Goal: Task Accomplishment & Management: Manage account settings

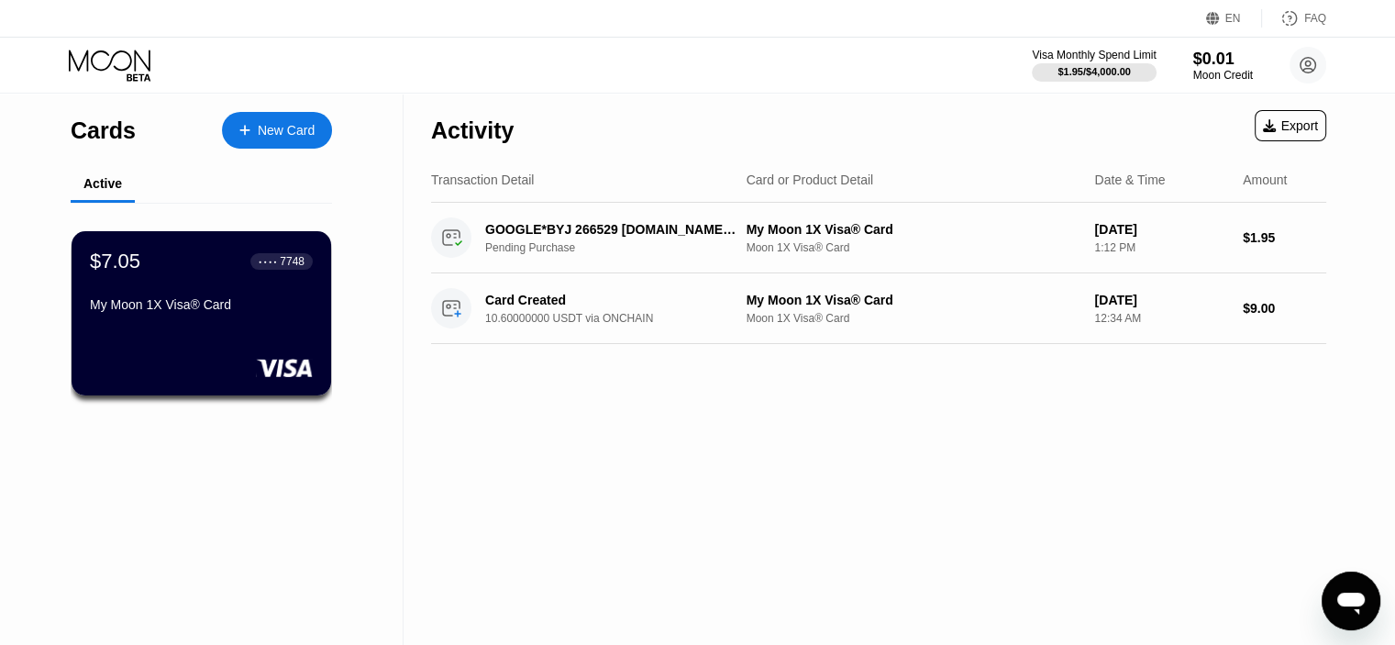
drag, startPoint x: 594, startPoint y: 443, endPoint x: 575, endPoint y: 421, distance: 29.3
click at [593, 442] on div "Activity Export Transaction Detail Card or Product Detail Date & Time Amount GO…" at bounding box center [879, 369] width 950 height 551
click at [884, 445] on div "Activity Export Transaction Detail Card or Product Detail Date & Time Amount GO…" at bounding box center [879, 369] width 950 height 551
click at [597, 231] on div "GOOGLE*DIV 503209 G.CO/HELPPAY#US" at bounding box center [610, 229] width 251 height 15
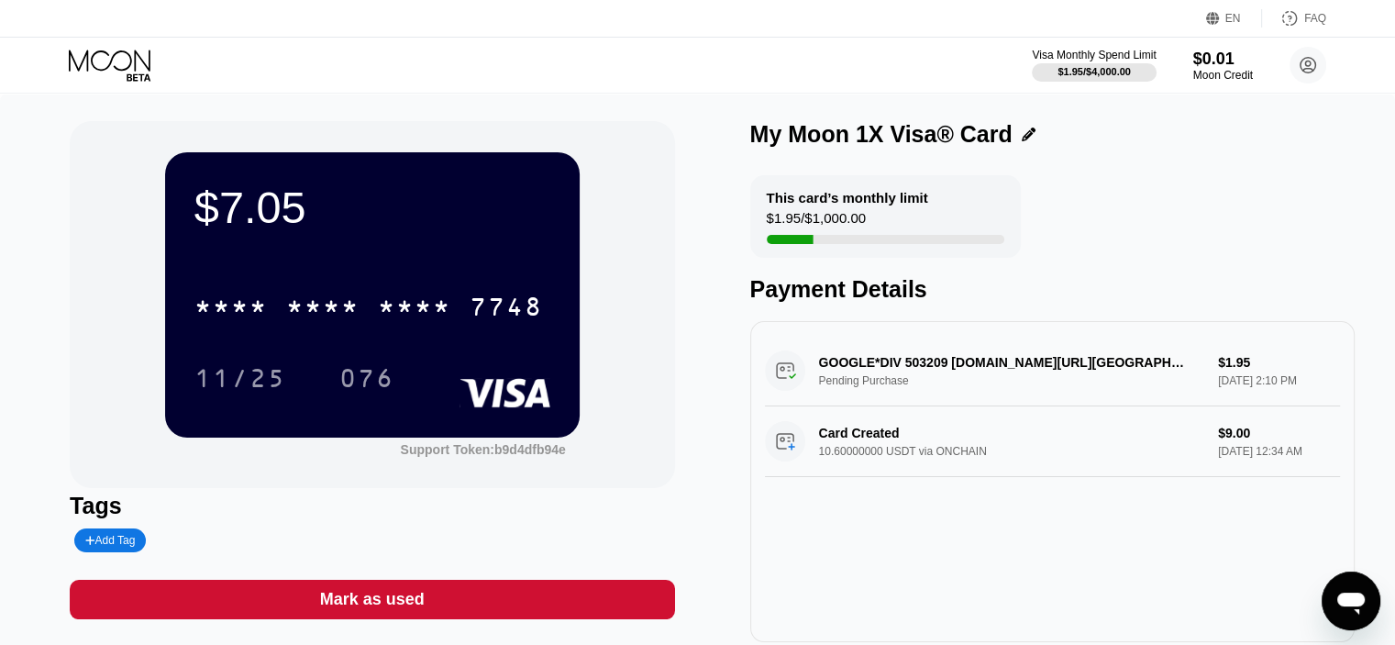
click at [914, 369] on div "GOOGLE*DIV 503209 G.CO/HELPPAY#US Pending Purchase $1.95 Sep 21, 2025 2:10 PM" at bounding box center [1052, 371] width 575 height 71
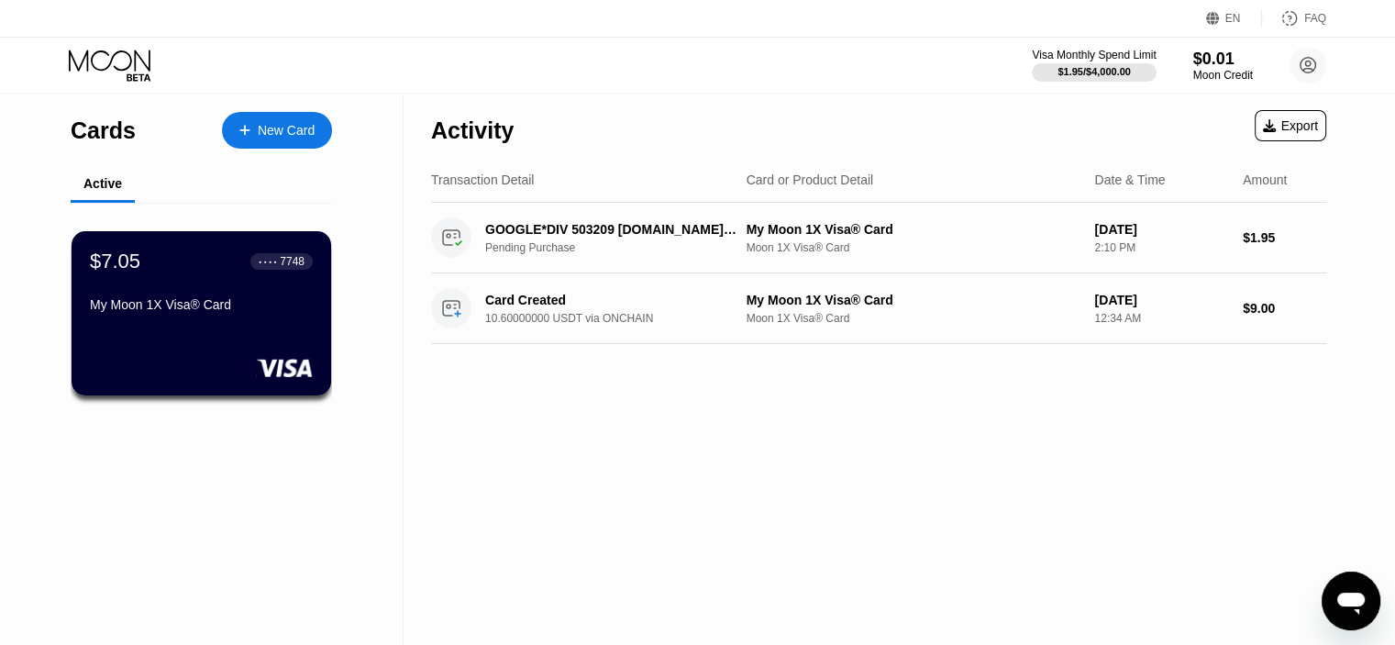
click at [646, 423] on div "Activity Export Transaction Detail Card or Product Detail Date & Time Amount GO…" at bounding box center [879, 369] width 950 height 551
